Goal: Transaction & Acquisition: Purchase product/service

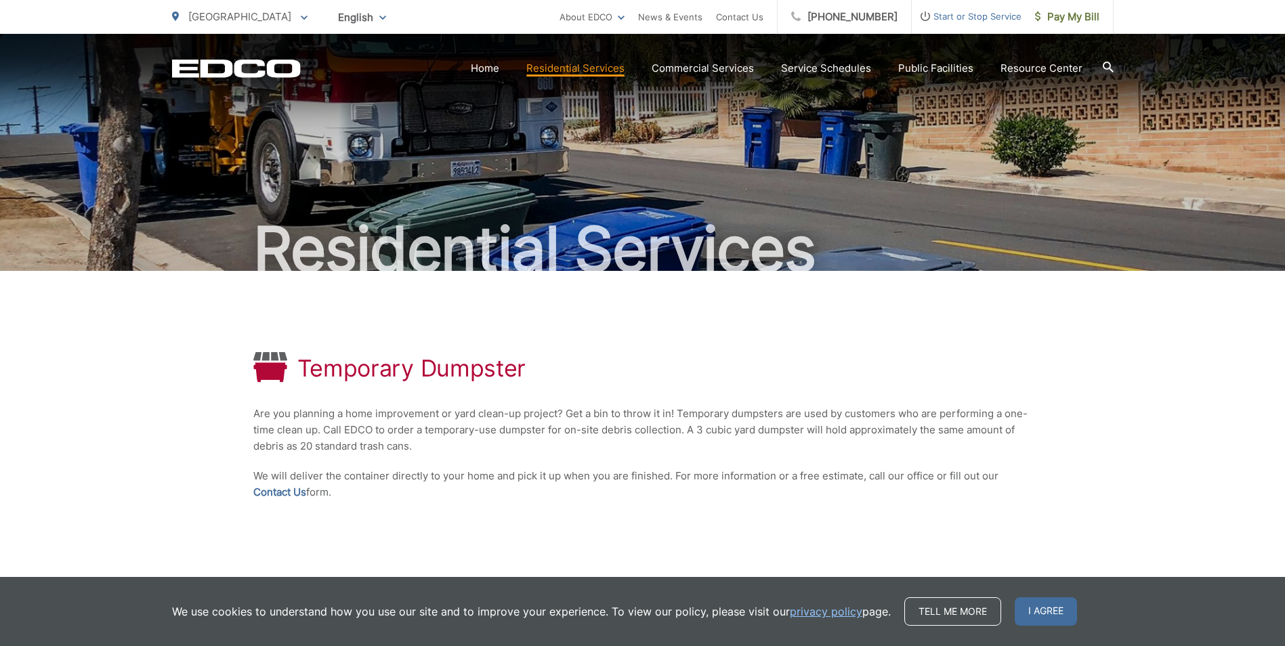
click at [901, 386] on div "Temporary Dumpster Are you planning a home improvement or yard clean-up project…" at bounding box center [642, 426] width 779 height 311
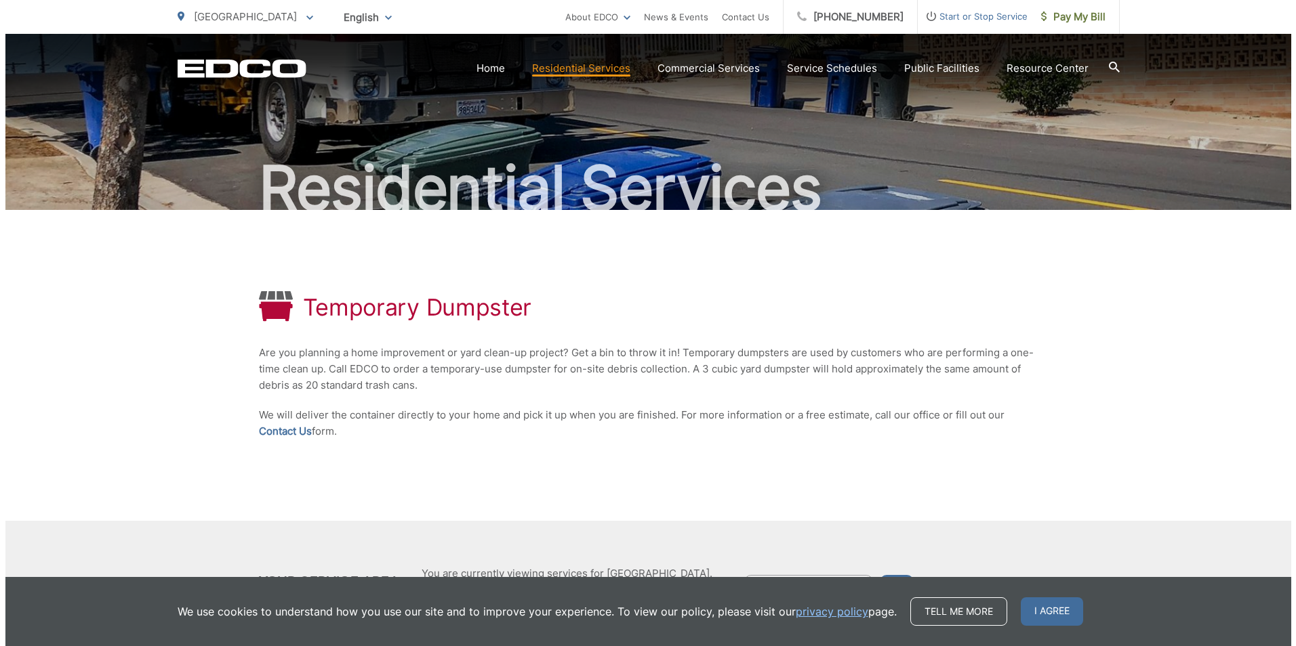
scroll to position [142, 0]
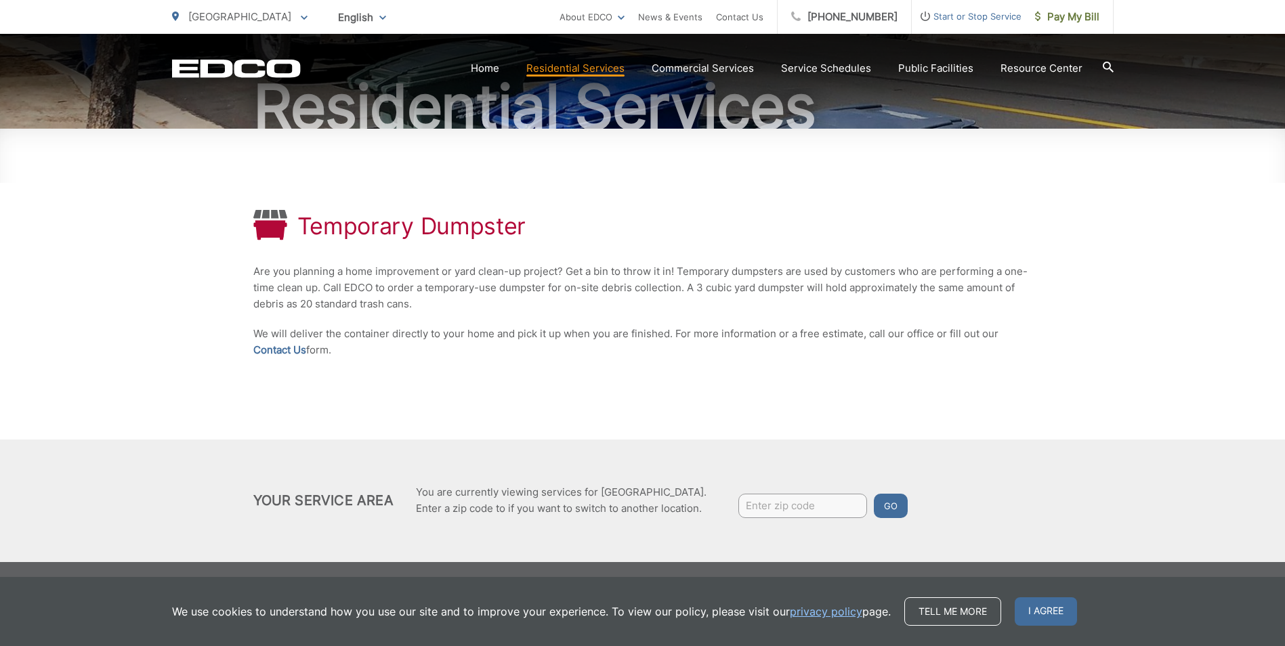
click at [771, 505] on input "Enter zip code" at bounding box center [803, 506] width 129 height 24
type input "92021"
click at [888, 507] on button "Go" at bounding box center [891, 506] width 34 height 24
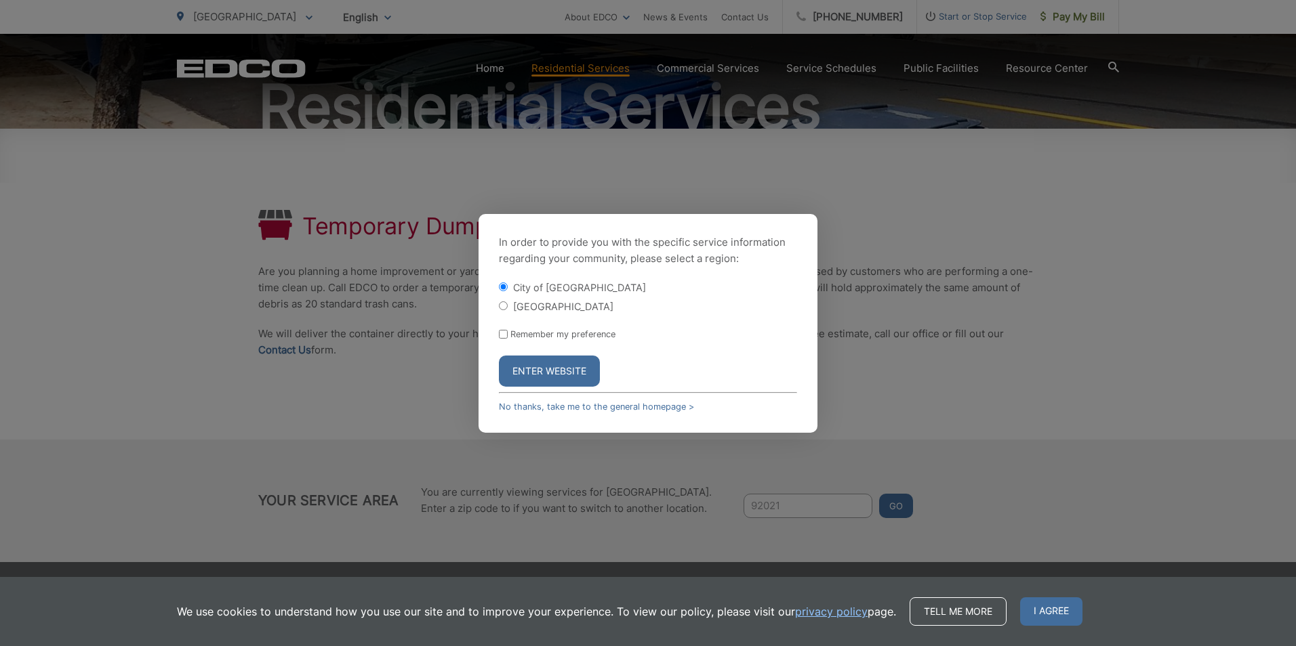
click at [517, 308] on label "[GEOGRAPHIC_DATA]" at bounding box center [563, 307] width 100 height 12
click at [508, 308] on input "[GEOGRAPHIC_DATA]" at bounding box center [503, 306] width 9 height 9
radio input "true"
click at [549, 367] on button "Enter Website" at bounding box center [549, 371] width 101 height 31
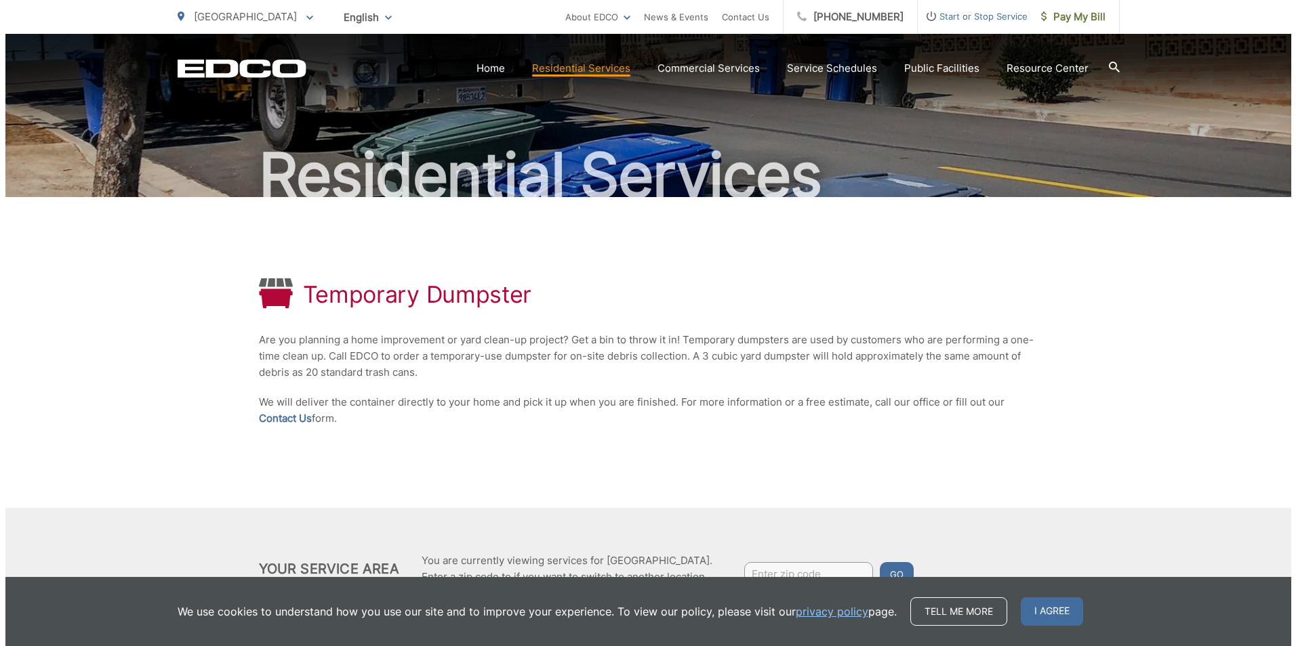
scroll to position [142, 0]
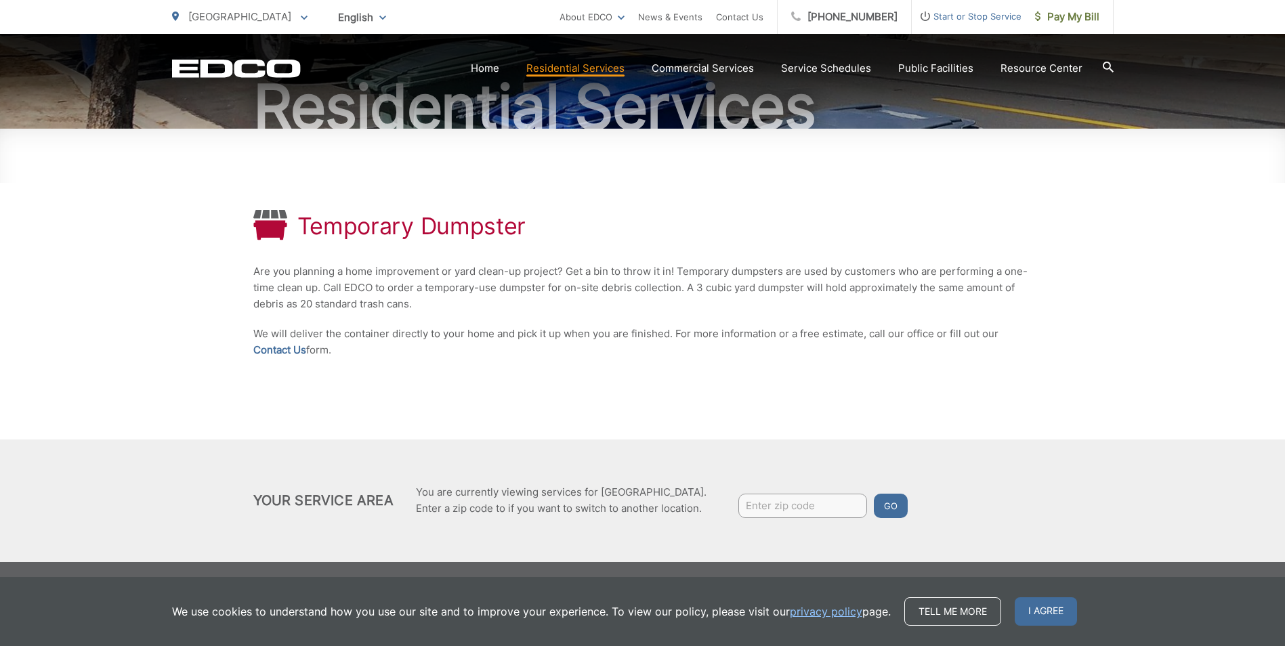
click at [771, 499] on input "Enter zip code" at bounding box center [803, 506] width 129 height 24
type input "92021"
click at [890, 501] on button "Go" at bounding box center [891, 506] width 34 height 24
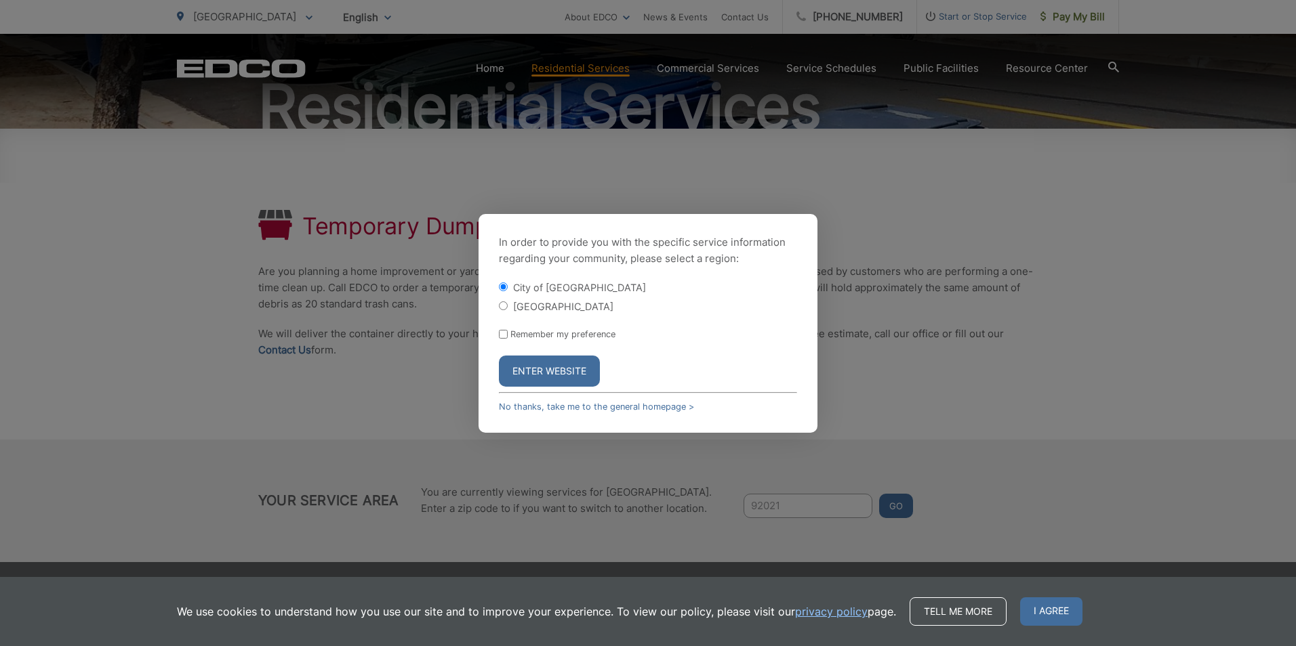
click at [512, 302] on div "[GEOGRAPHIC_DATA]" at bounding box center [648, 307] width 298 height 14
click at [500, 302] on input "[GEOGRAPHIC_DATA]" at bounding box center [503, 306] width 9 height 9
radio input "true"
click at [542, 372] on button "Enter Website" at bounding box center [549, 371] width 101 height 31
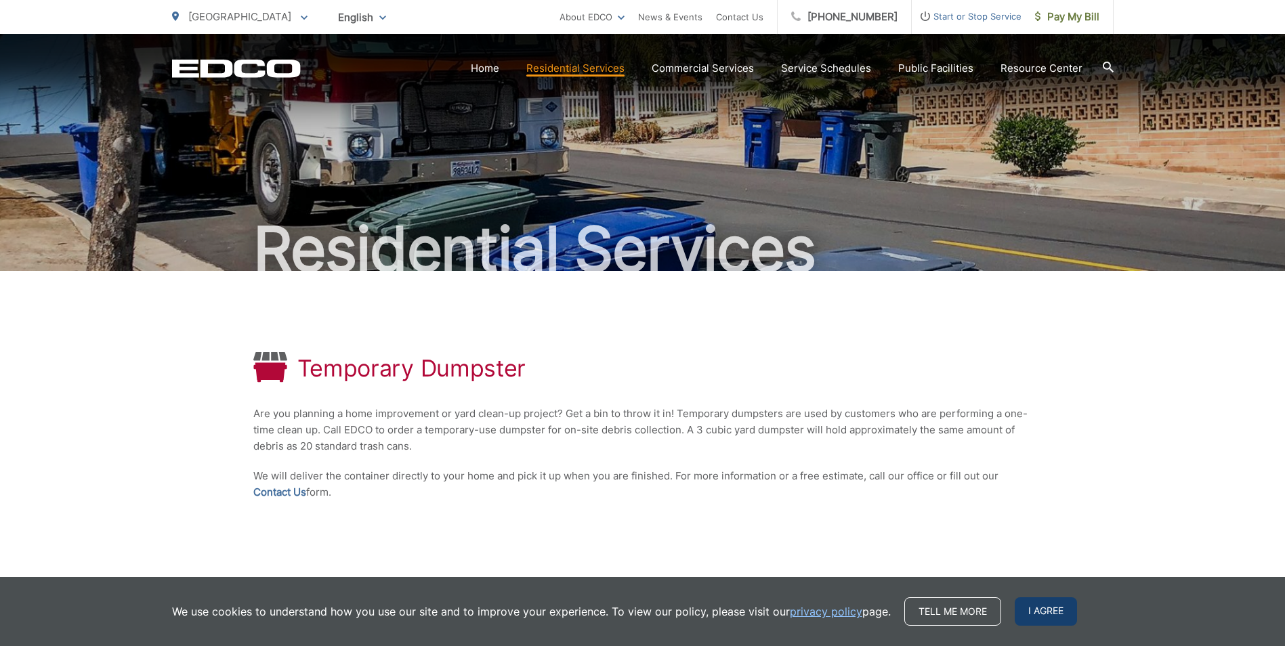
click at [1052, 618] on span "I agree" at bounding box center [1046, 612] width 62 height 28
